Goal: Transaction & Acquisition: Purchase product/service

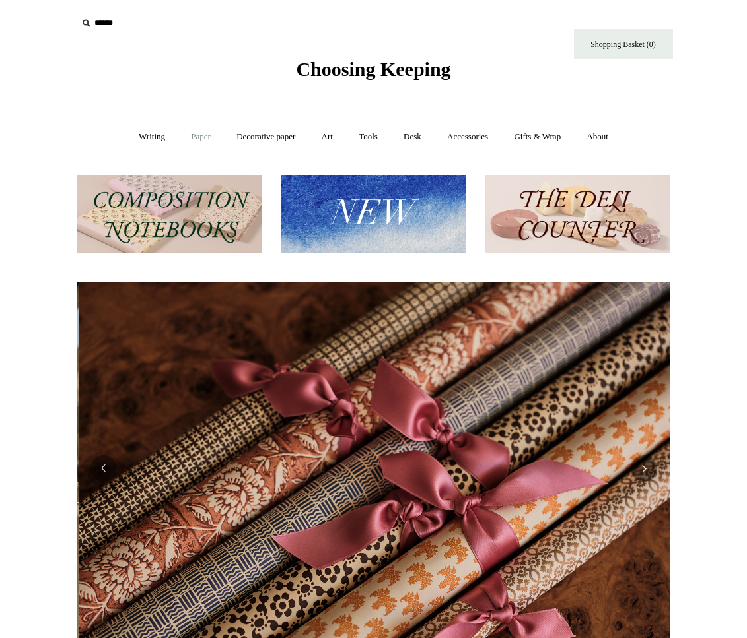
scroll to position [0, 1186]
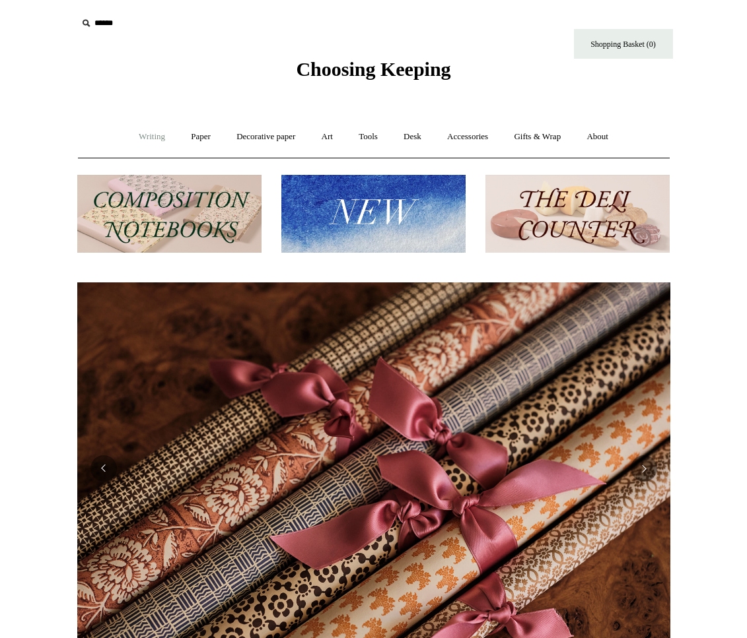
click at [155, 135] on link "Writing +" at bounding box center [152, 137] width 50 height 35
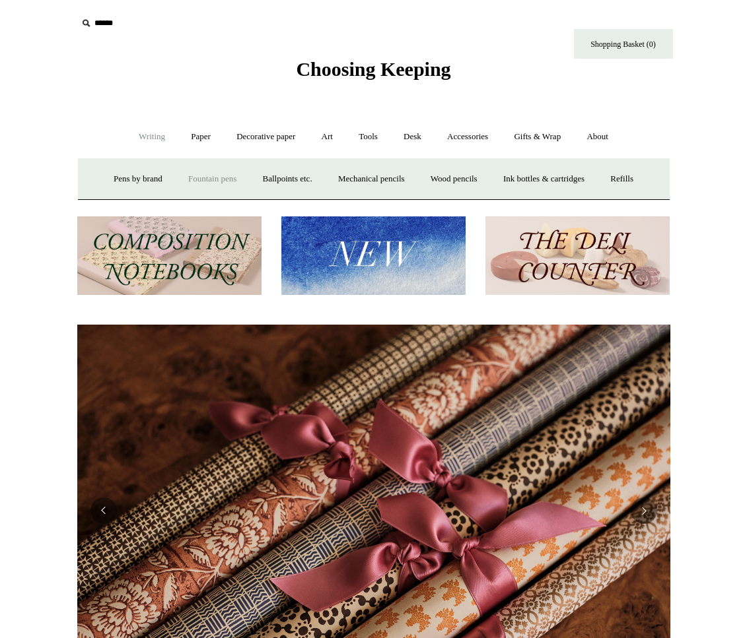
click at [206, 181] on link "Fountain pens +" at bounding box center [212, 179] width 72 height 35
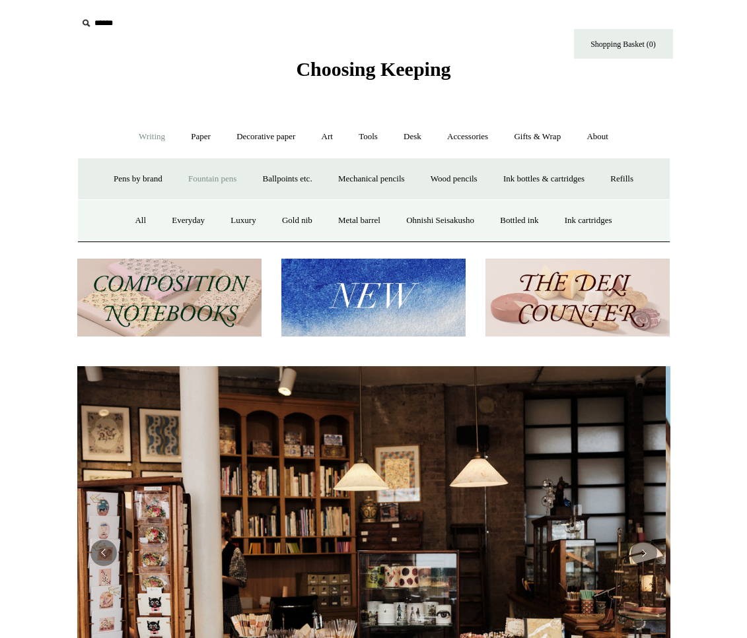
scroll to position [0, 0]
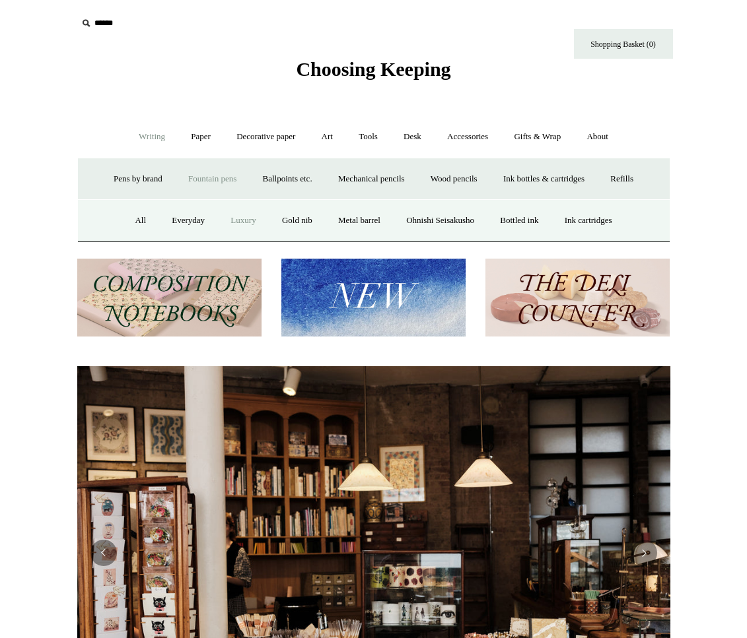
click at [230, 221] on link "Luxury" at bounding box center [243, 220] width 49 height 35
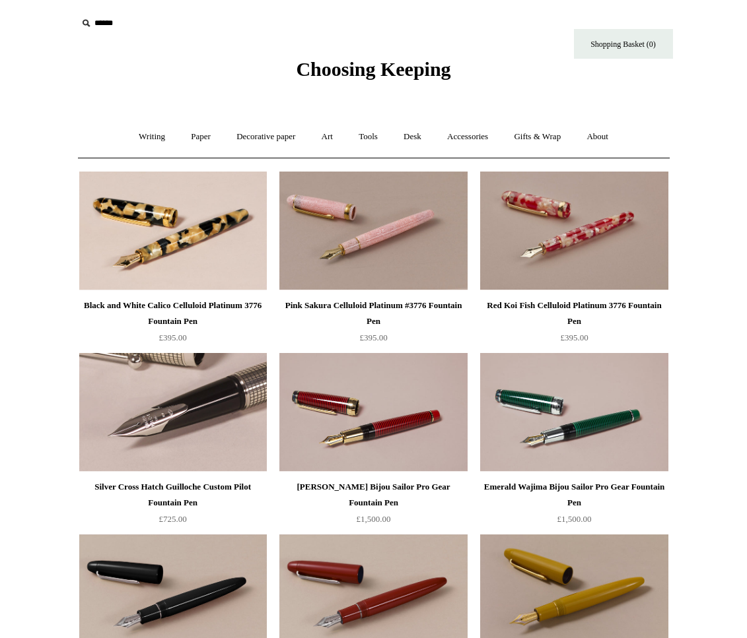
click at [191, 415] on img at bounding box center [173, 412] width 188 height 119
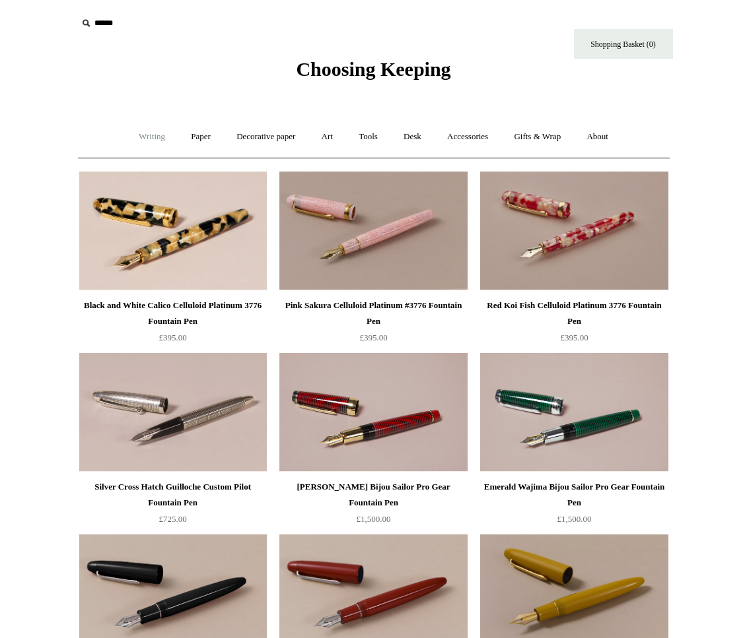
click at [143, 140] on link "Writing +" at bounding box center [152, 137] width 50 height 35
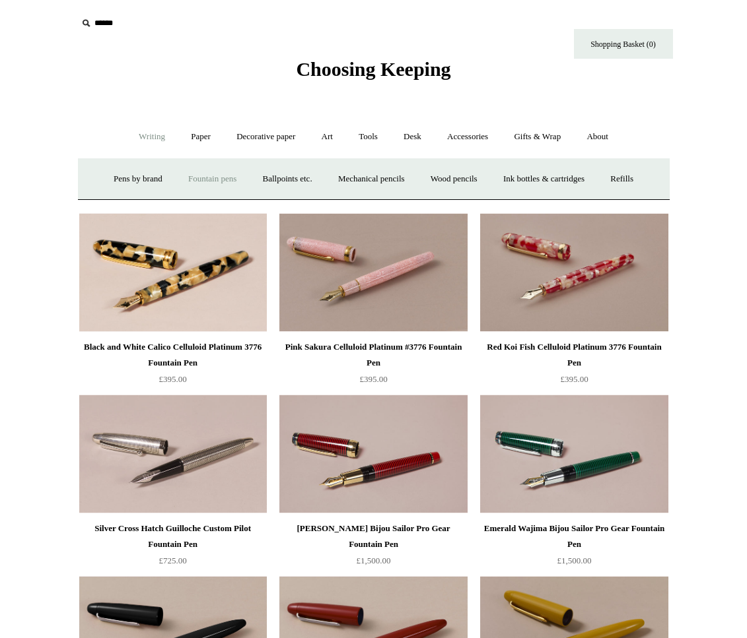
click at [207, 179] on link "Fountain pens +" at bounding box center [212, 179] width 72 height 35
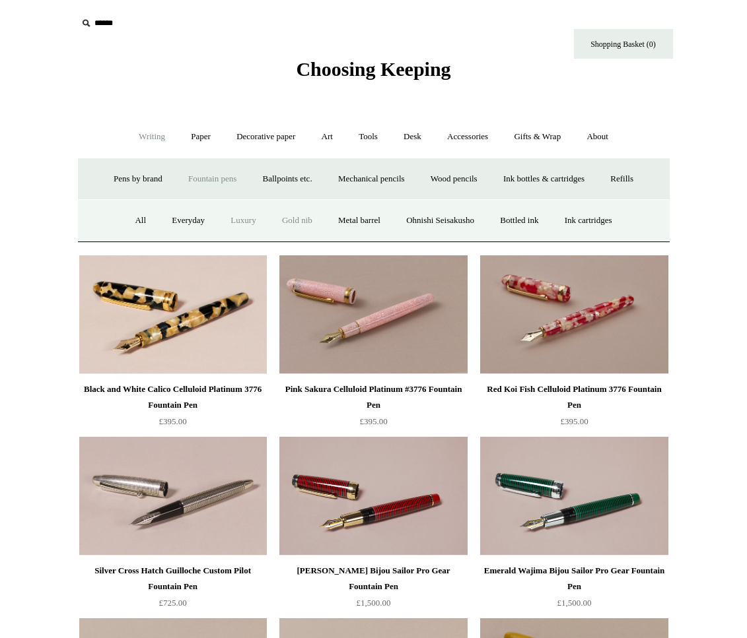
click at [298, 219] on link "Gold nib" at bounding box center [297, 220] width 54 height 35
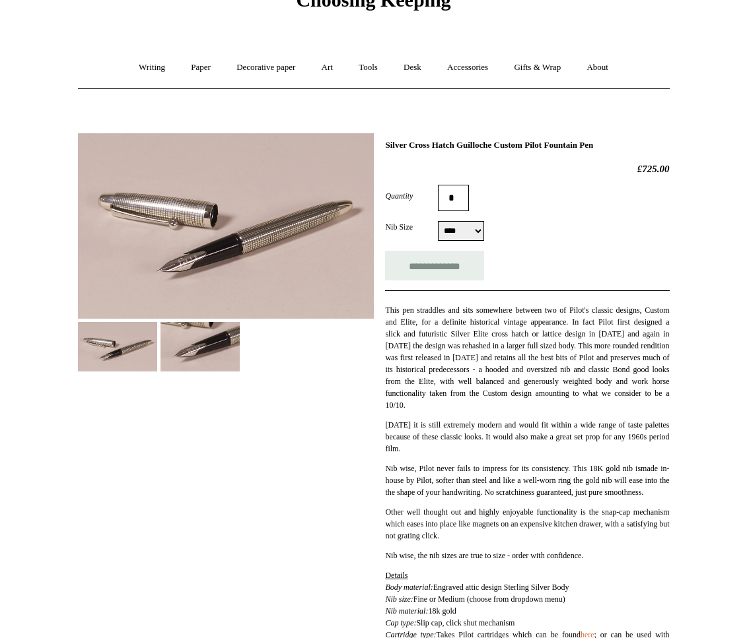
scroll to position [76, 0]
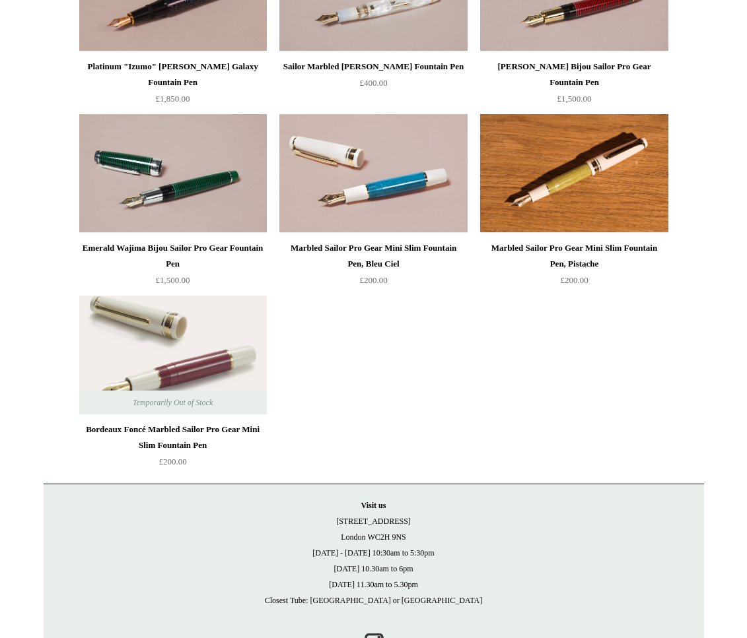
scroll to position [1692, 0]
